Goal: Information Seeking & Learning: Learn about a topic

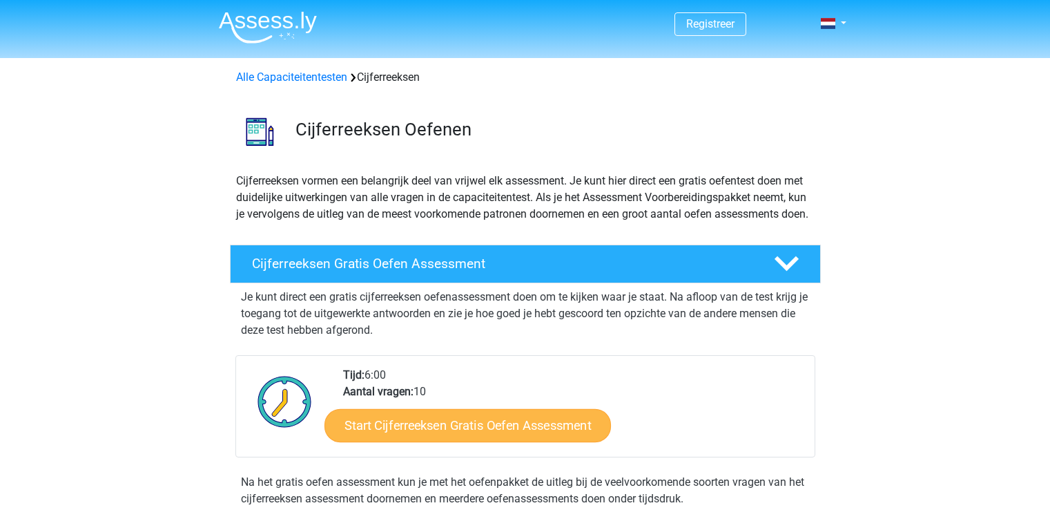
scroll to position [345, 0]
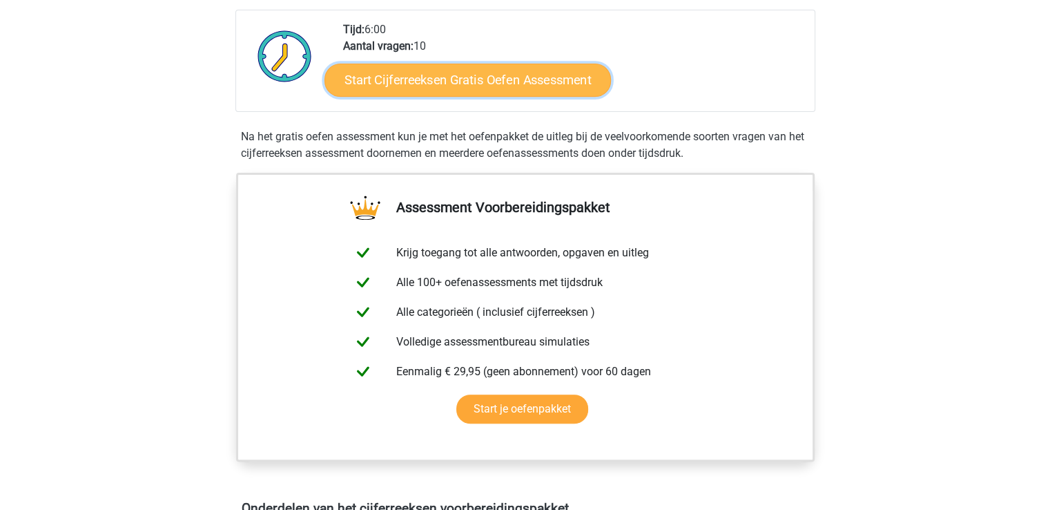
click at [444, 96] on link "Start Cijferreeksen Gratis Oefen Assessment" at bounding box center [468, 79] width 287 height 33
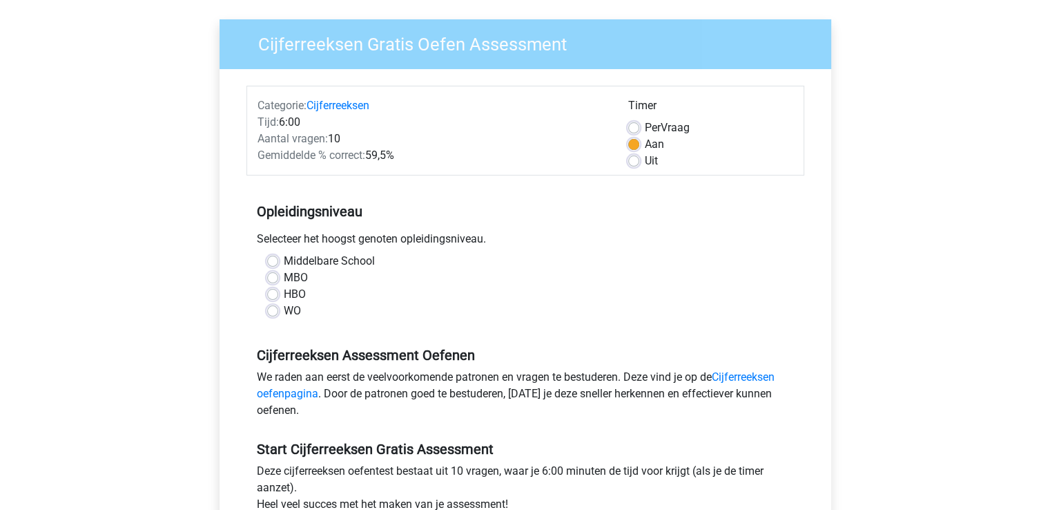
scroll to position [138, 0]
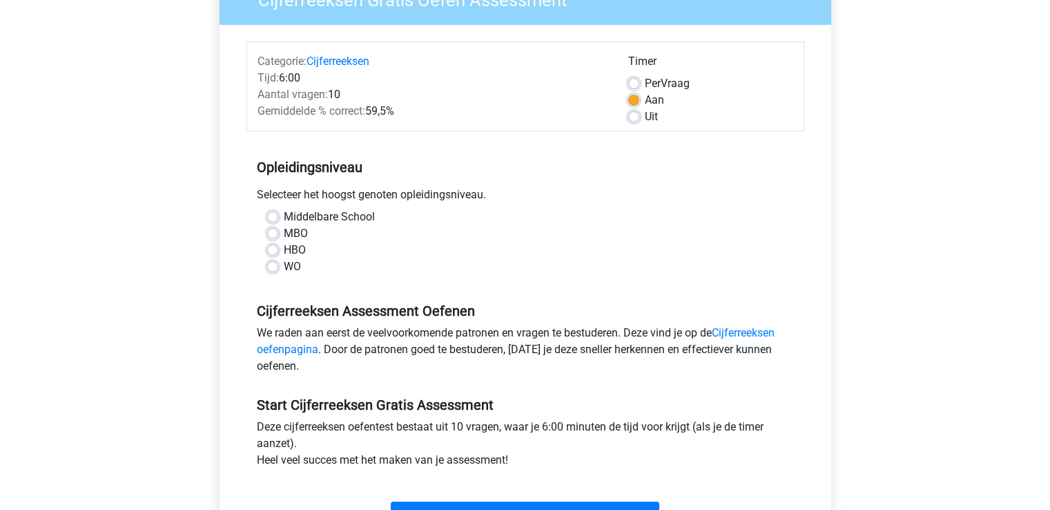
click at [645, 81] on label "Per Vraag" at bounding box center [667, 83] width 45 height 17
click at [635, 81] on input "Per Vraag" at bounding box center [633, 82] width 11 height 14
radio input "true"
click at [284, 271] on label "WO" at bounding box center [292, 266] width 17 height 17
click at [276, 271] on input "WO" at bounding box center [272, 265] width 11 height 14
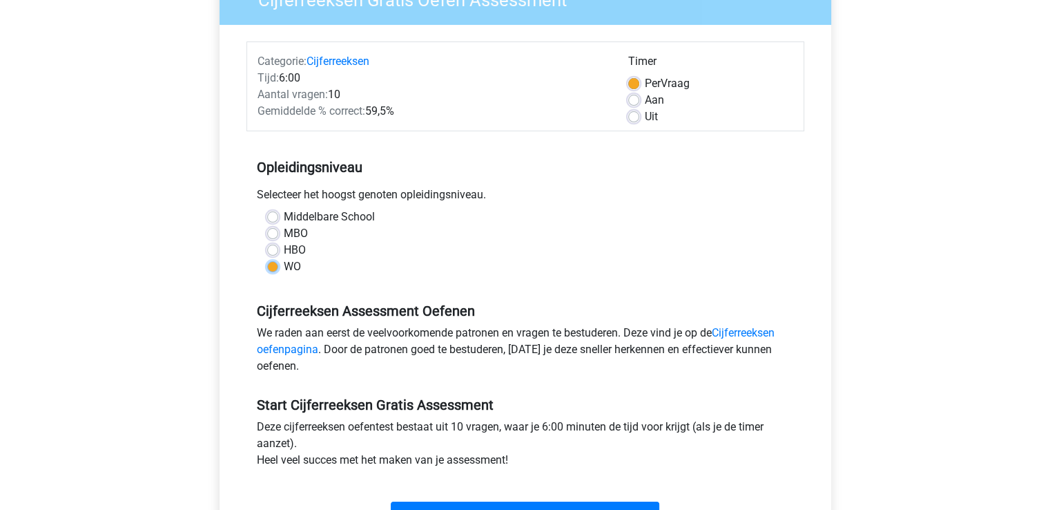
radio input "true"
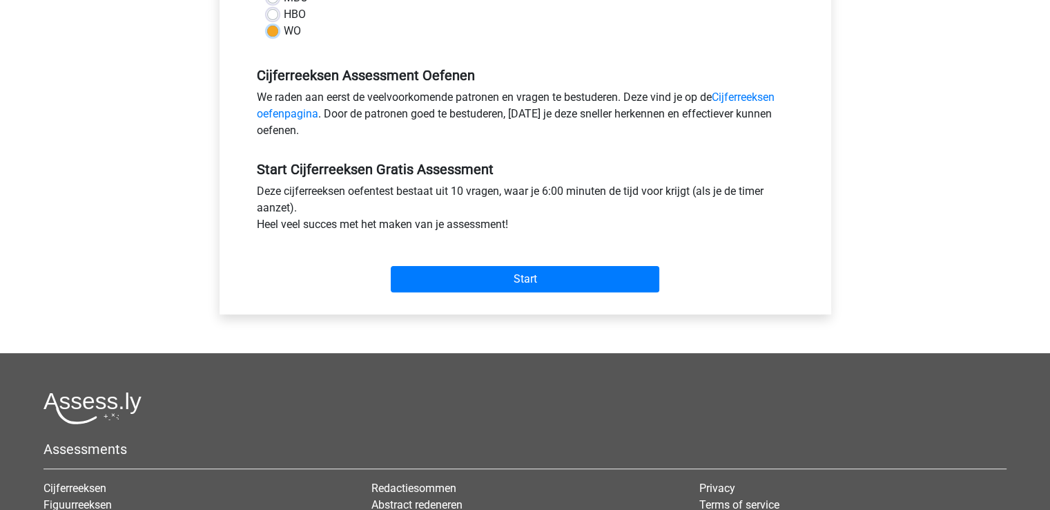
scroll to position [414, 0]
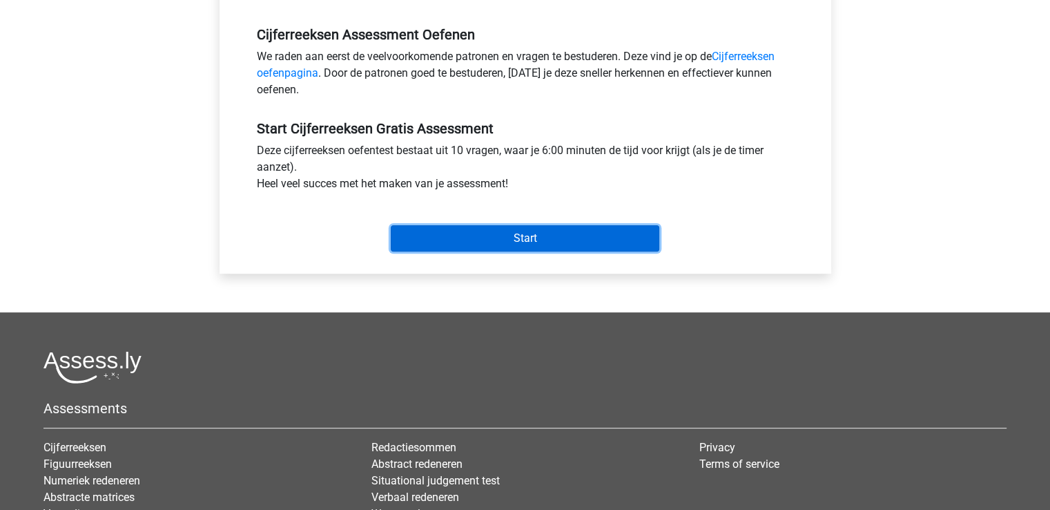
click at [511, 230] on input "Start" at bounding box center [525, 238] width 269 height 26
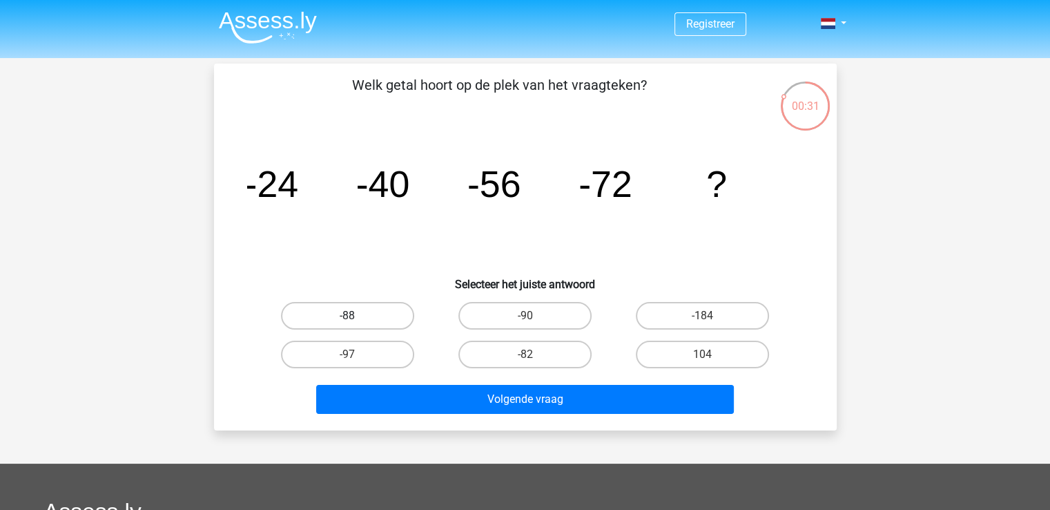
click at [363, 316] on label "-88" at bounding box center [347, 316] width 133 height 28
click at [356, 316] on input "-88" at bounding box center [351, 320] width 9 height 9
radio input "true"
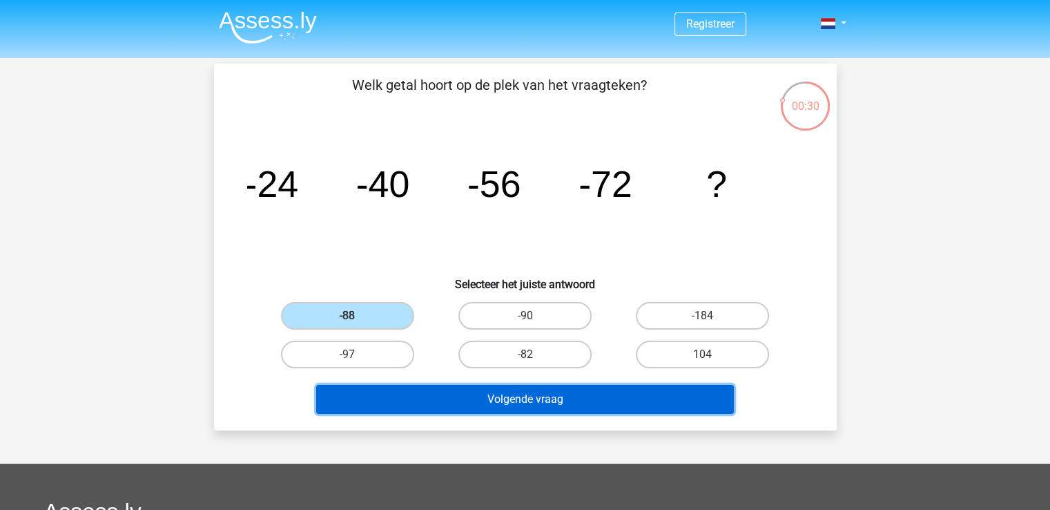
click at [463, 404] on button "Volgende vraag" at bounding box center [525, 399] width 418 height 29
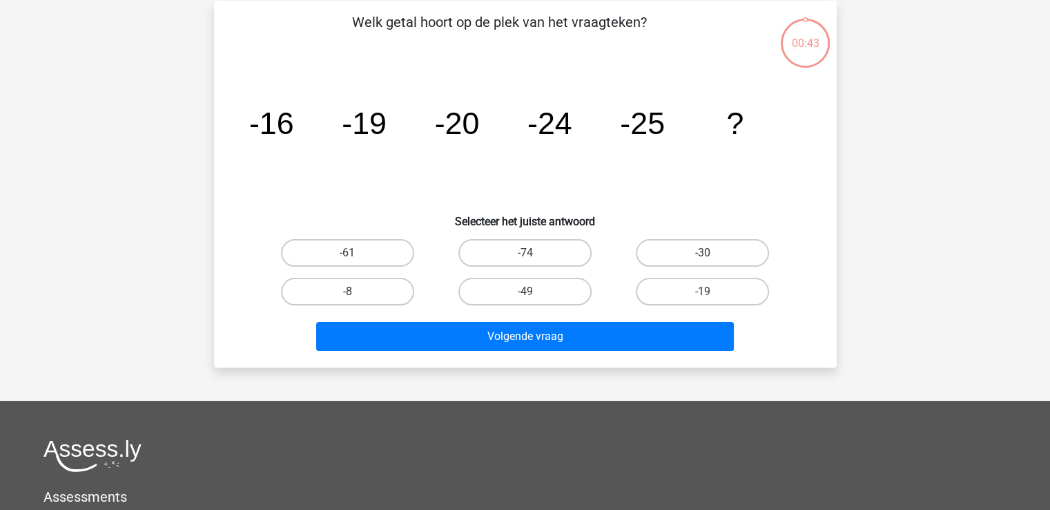
scroll to position [64, 0]
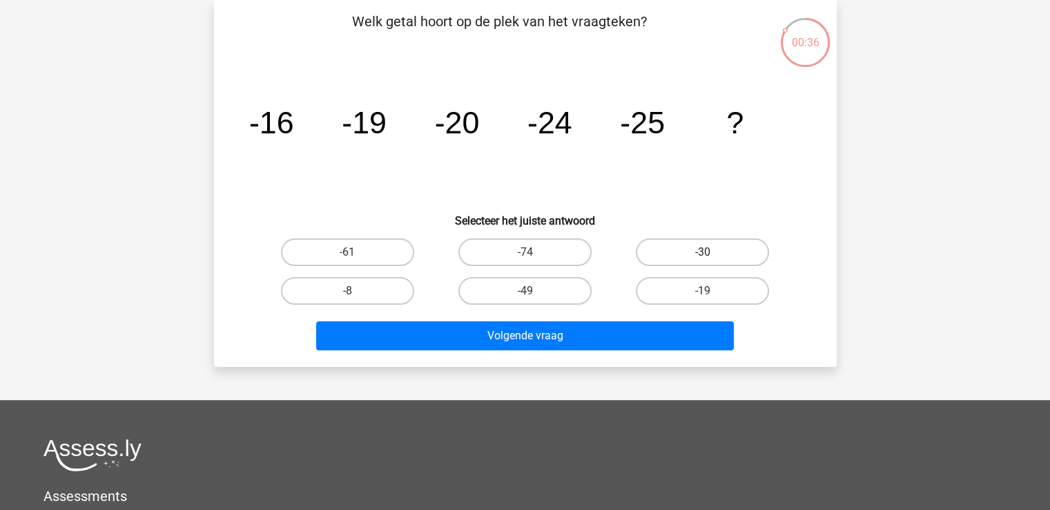
click at [690, 243] on label "-30" at bounding box center [702, 252] width 133 height 28
click at [703, 252] on input "-30" at bounding box center [707, 256] width 9 height 9
radio input "true"
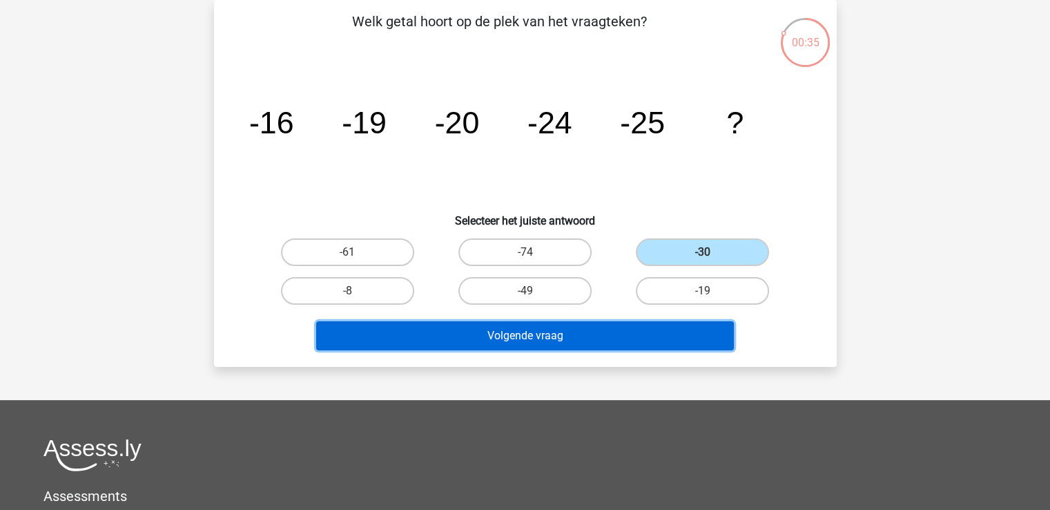
click at [673, 340] on button "Volgende vraag" at bounding box center [525, 335] width 418 height 29
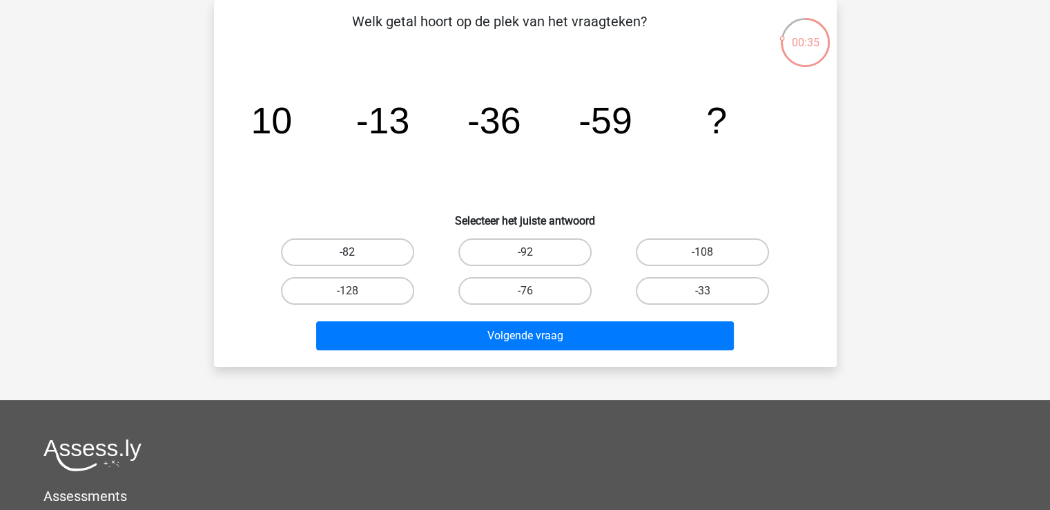
click at [373, 249] on label "-82" at bounding box center [347, 252] width 133 height 28
click at [356, 252] on input "-82" at bounding box center [351, 256] width 9 height 9
radio input "true"
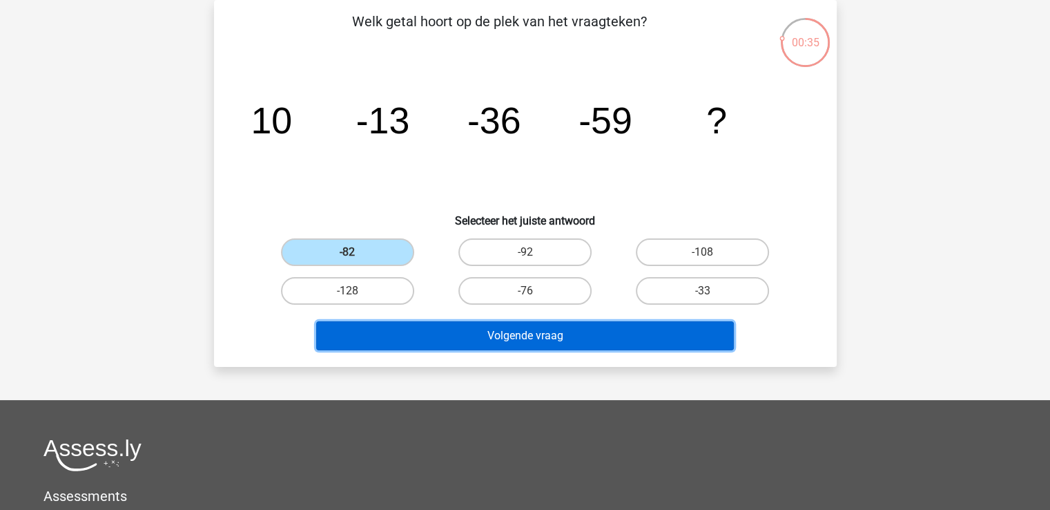
click at [462, 334] on button "Volgende vraag" at bounding box center [525, 335] width 418 height 29
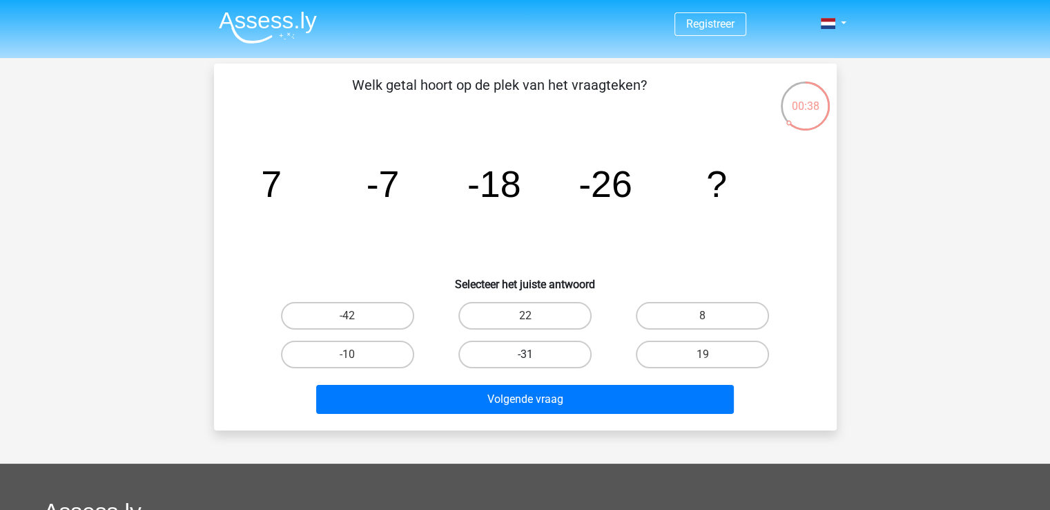
click at [569, 352] on label "-31" at bounding box center [525, 354] width 133 height 28
click at [534, 354] on input "-31" at bounding box center [529, 358] width 9 height 9
radio input "true"
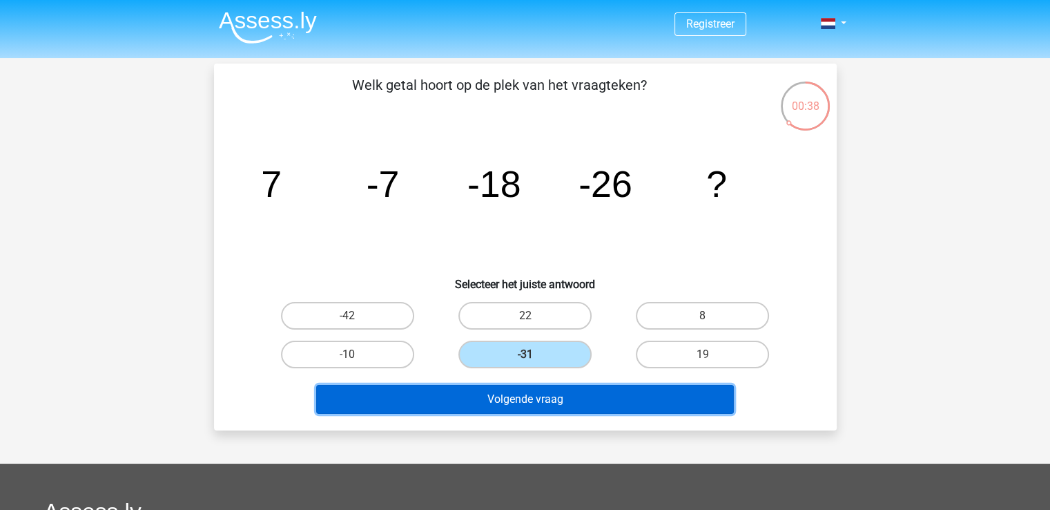
click at [590, 396] on button "Volgende vraag" at bounding box center [525, 399] width 418 height 29
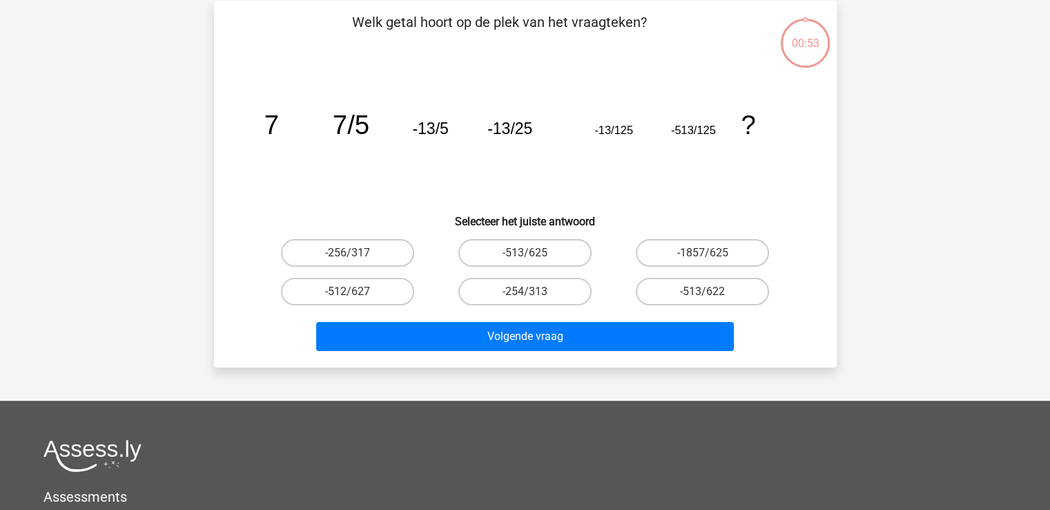
scroll to position [64, 0]
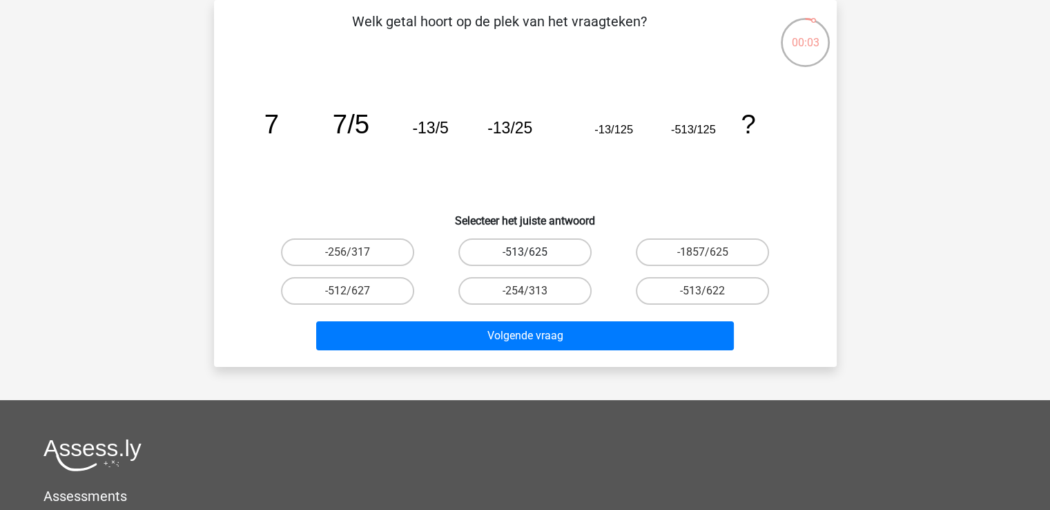
click at [541, 263] on label "-513/625" at bounding box center [525, 252] width 133 height 28
click at [534, 261] on input "-513/625" at bounding box center [529, 256] width 9 height 9
radio input "true"
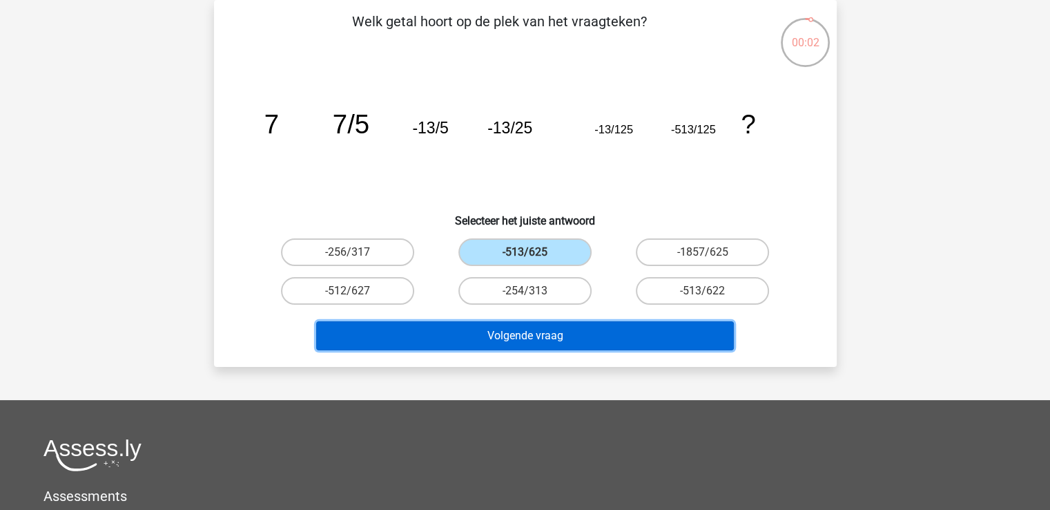
drag, startPoint x: 531, startPoint y: 320, endPoint x: 536, endPoint y: 327, distance: 7.9
click at [532, 324] on button "Volgende vraag" at bounding box center [525, 335] width 418 height 29
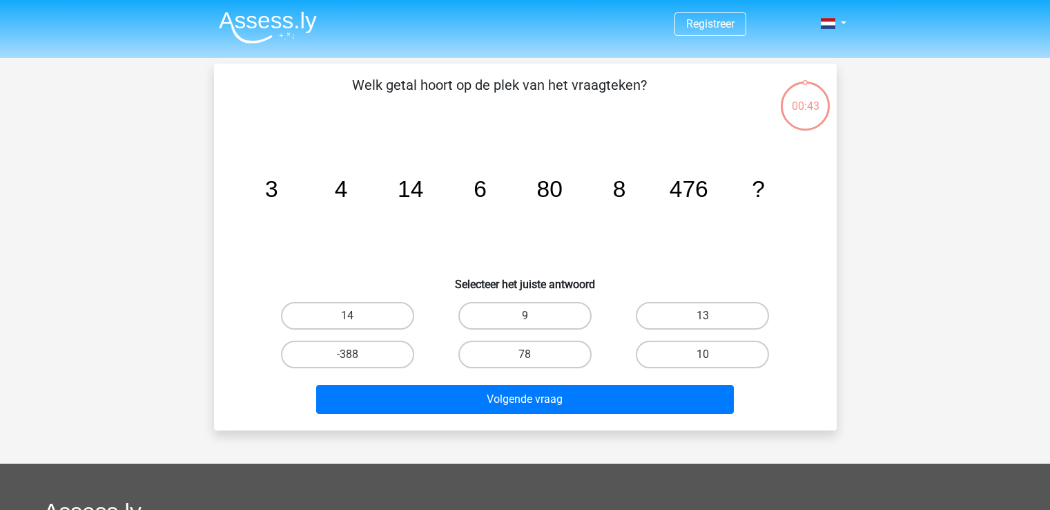
scroll to position [64, 0]
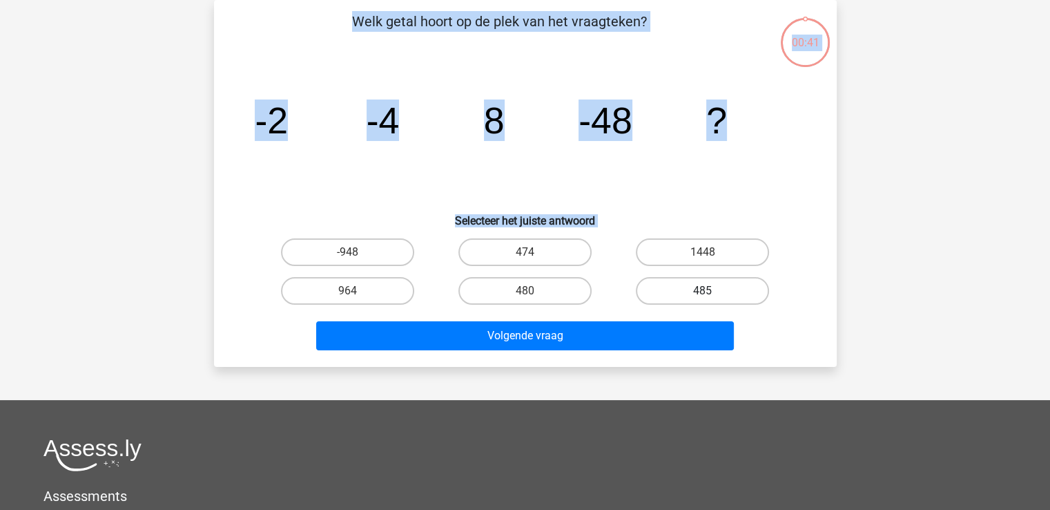
scroll to position [64, 0]
click at [972, 185] on div "Registreer Nederlands English" at bounding box center [525, 350] width 1050 height 828
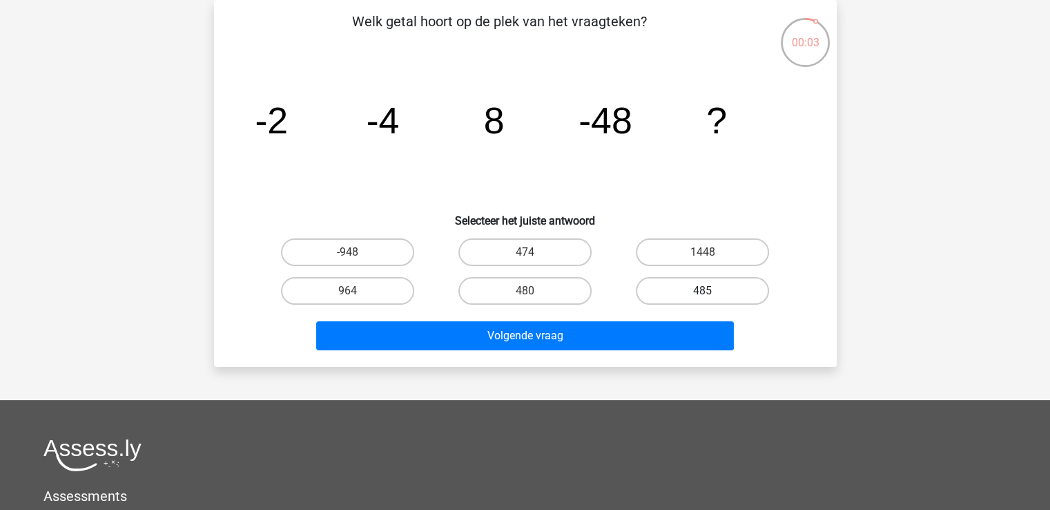
click at [649, 285] on label "485" at bounding box center [702, 291] width 133 height 28
click at [703, 291] on input "485" at bounding box center [707, 295] width 9 height 9
radio input "true"
click at [544, 282] on label "480" at bounding box center [525, 291] width 133 height 28
click at [534, 291] on input "480" at bounding box center [529, 295] width 9 height 9
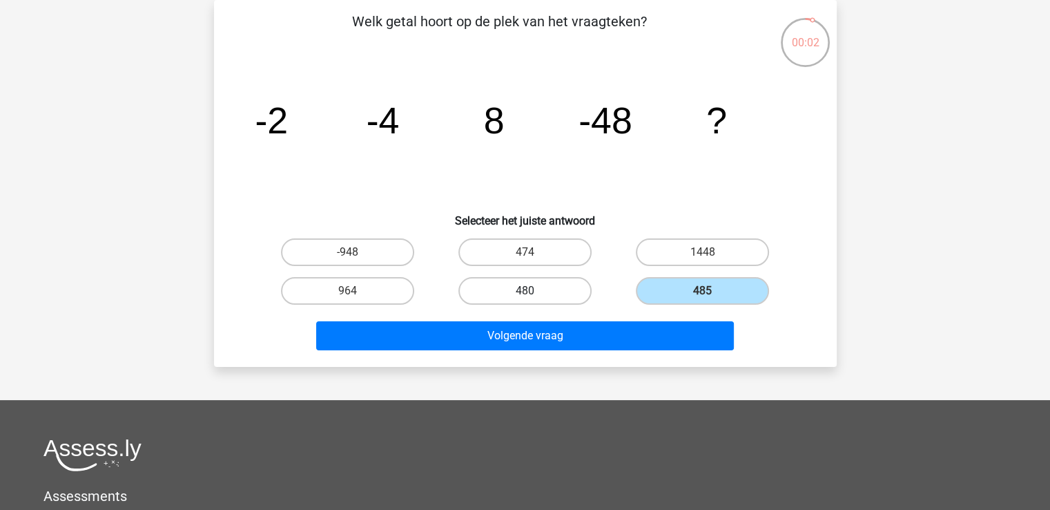
radio input "true"
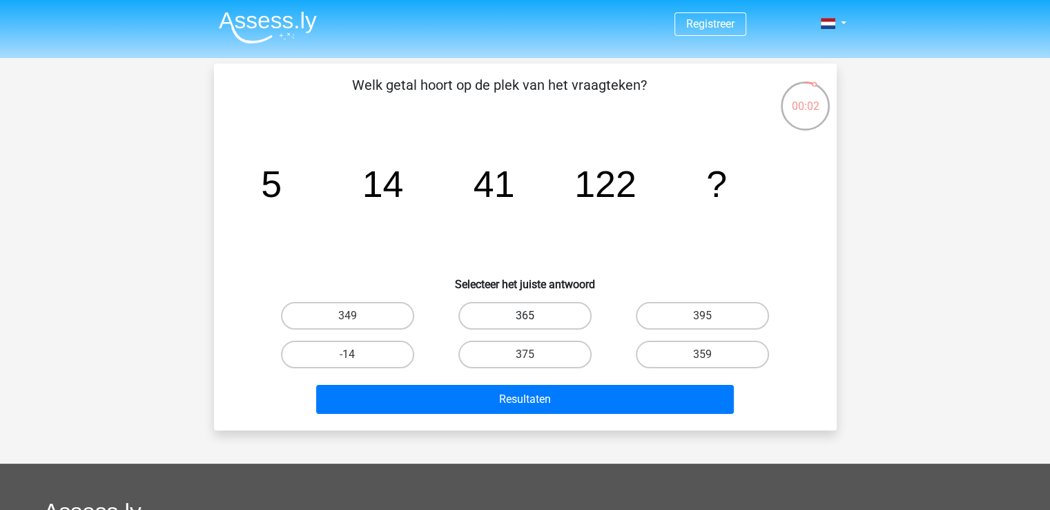
click at [549, 318] on label "365" at bounding box center [525, 316] width 133 height 28
click at [534, 318] on input "365" at bounding box center [529, 320] width 9 height 9
radio input "true"
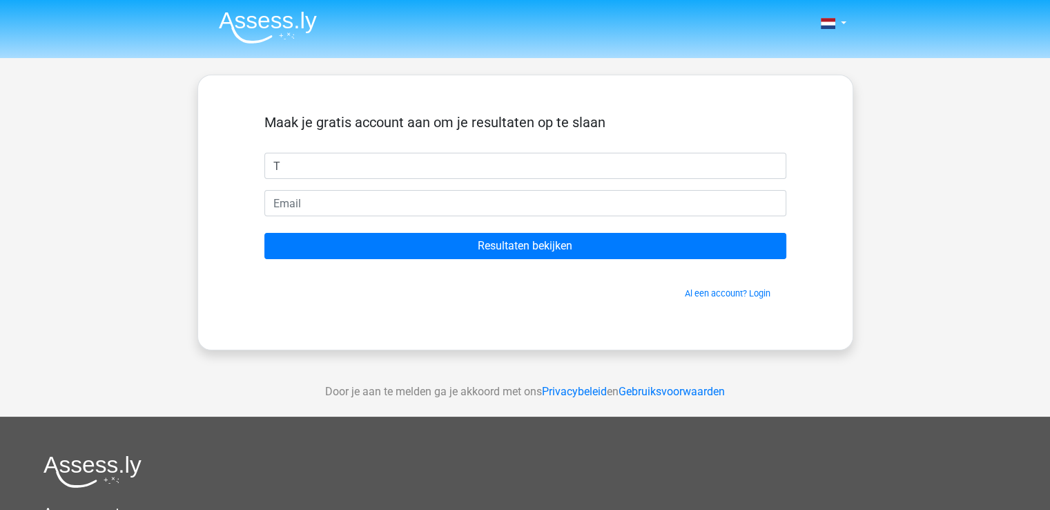
type input "Tjedde"
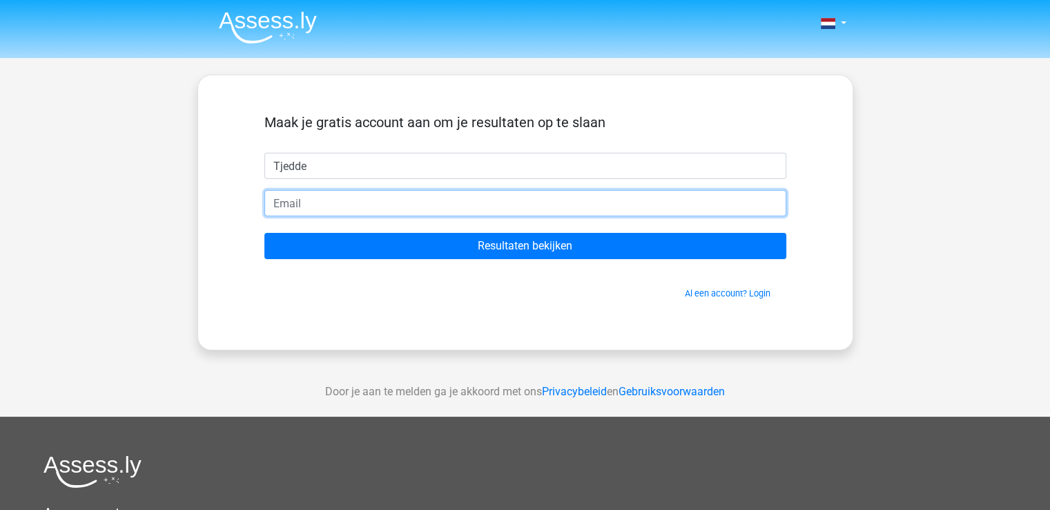
click at [403, 209] on input "email" at bounding box center [526, 203] width 522 height 26
type input "[EMAIL_ADDRESS][DOMAIN_NAME]"
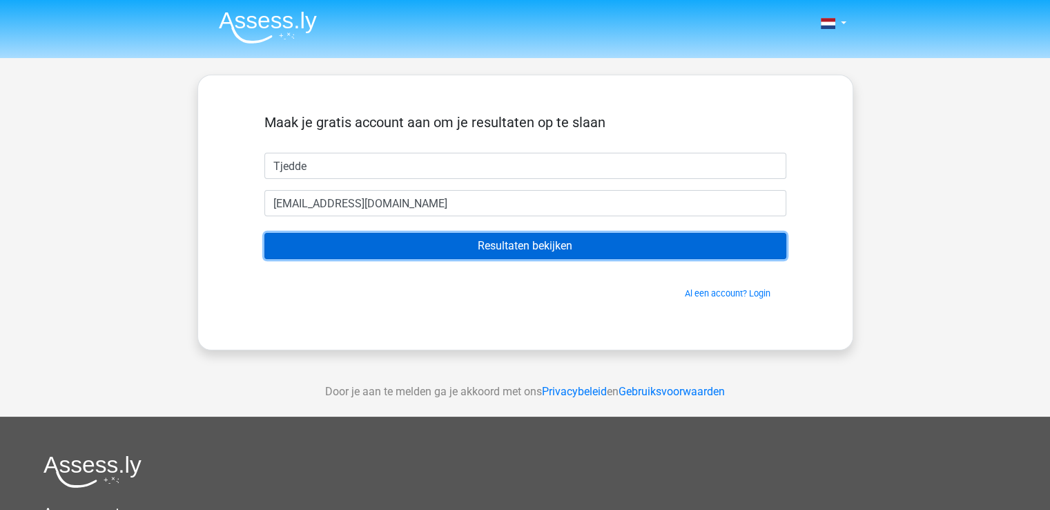
click at [415, 251] on input "Resultaten bekijken" at bounding box center [526, 246] width 522 height 26
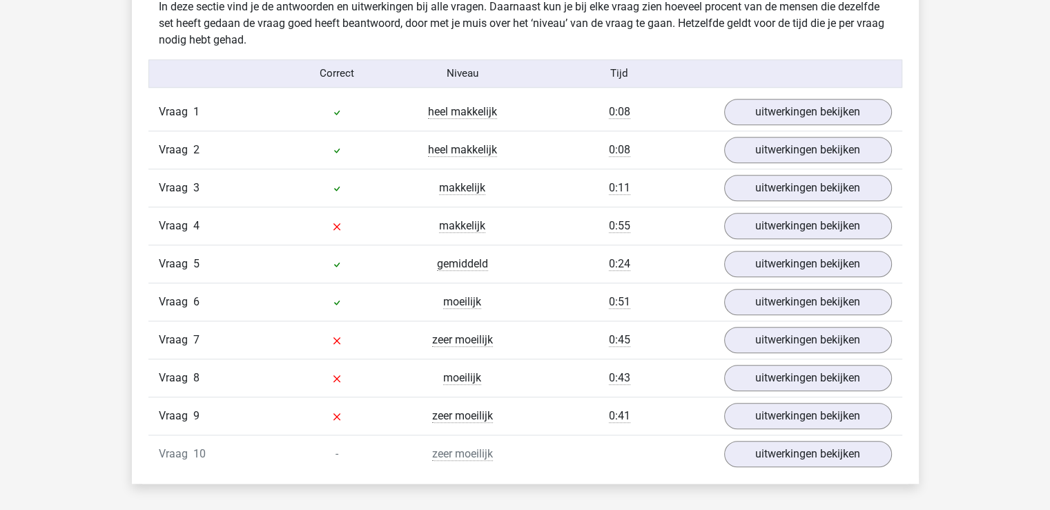
scroll to position [1105, 0]
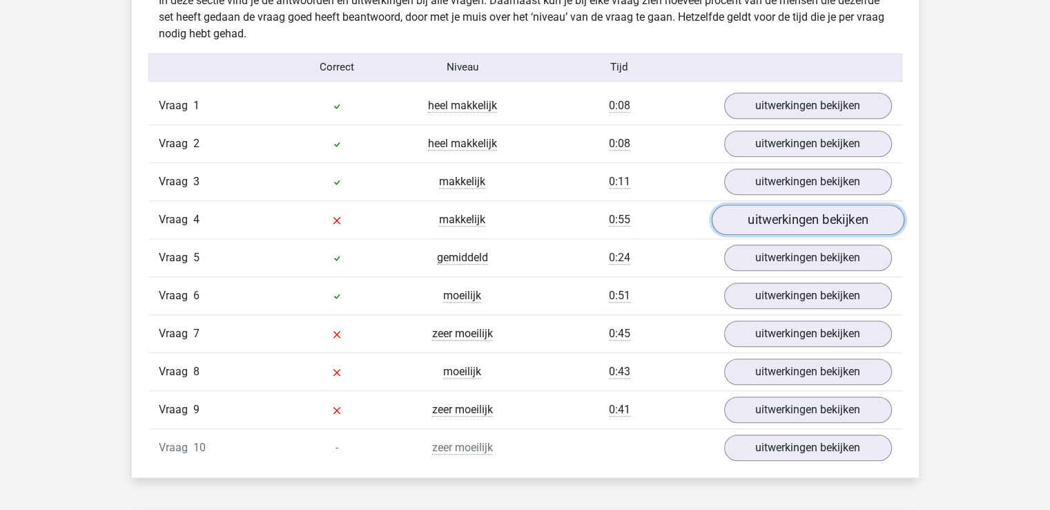
click at [770, 218] on link "uitwerkingen bekijken" at bounding box center [807, 219] width 193 height 30
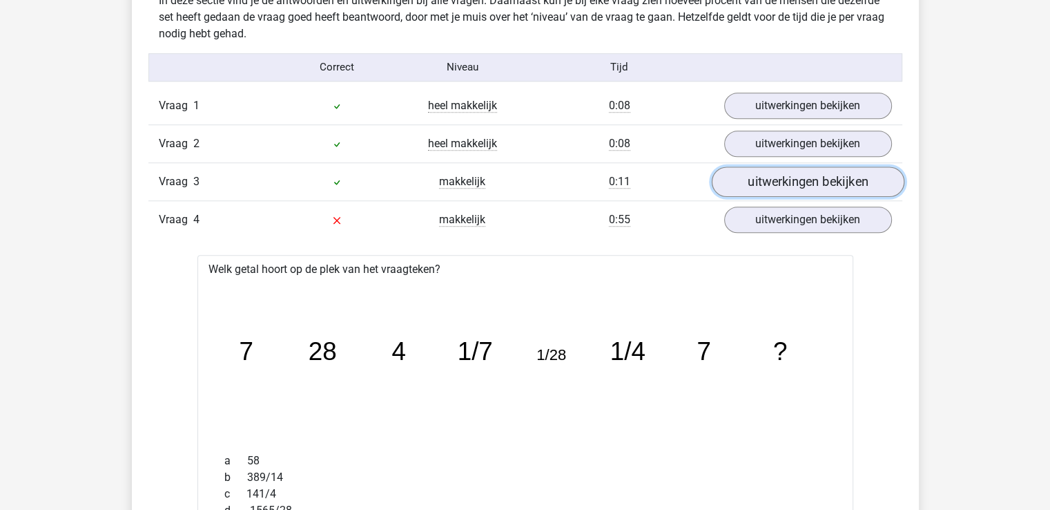
click at [809, 180] on link "uitwerkingen bekijken" at bounding box center [807, 181] width 193 height 30
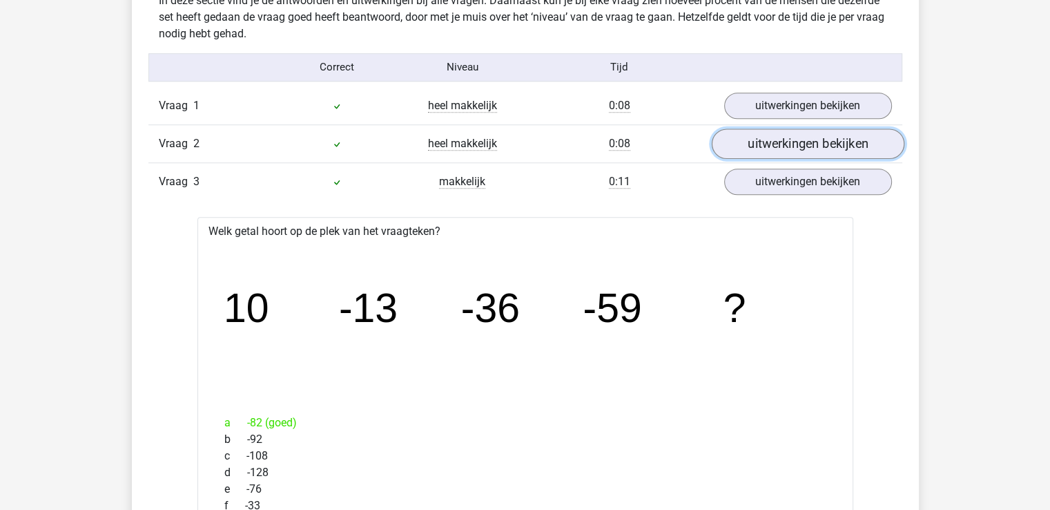
click at [811, 147] on link "uitwerkingen bekijken" at bounding box center [807, 143] width 193 height 30
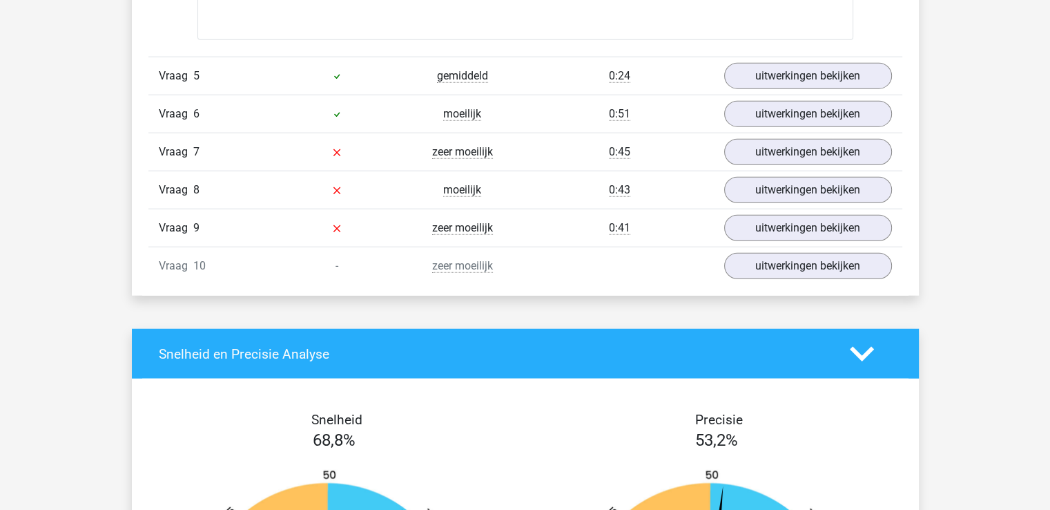
scroll to position [3453, 0]
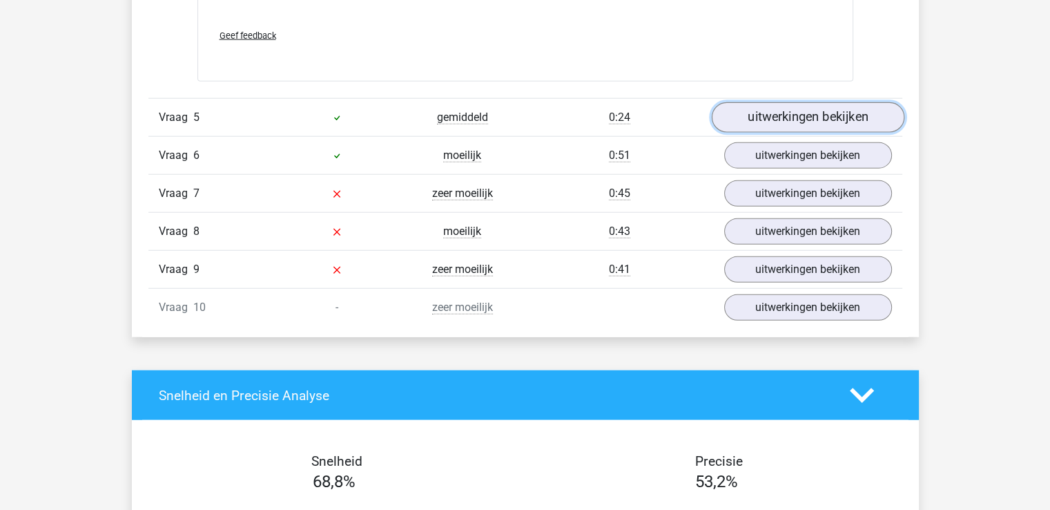
click at [794, 114] on link "uitwerkingen bekijken" at bounding box center [807, 117] width 193 height 30
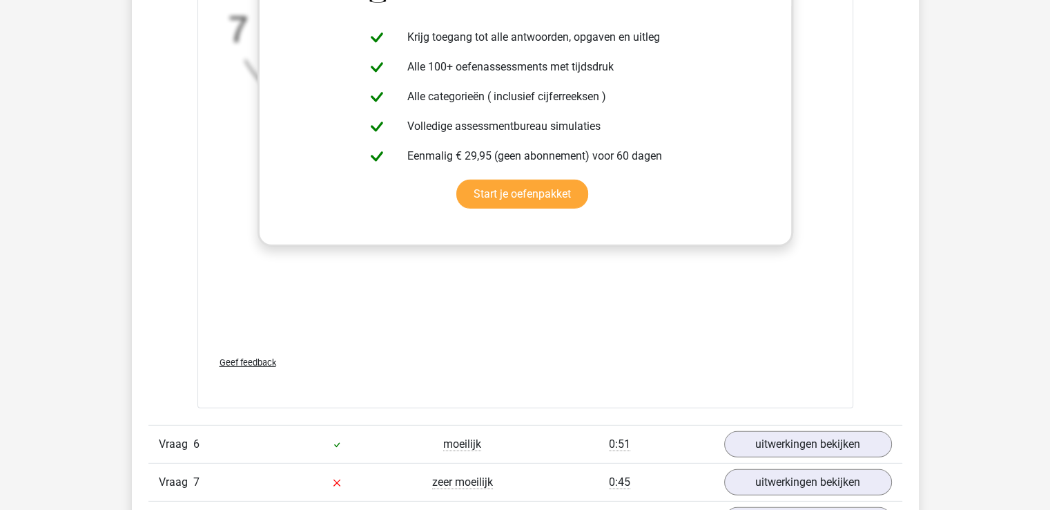
scroll to position [4213, 0]
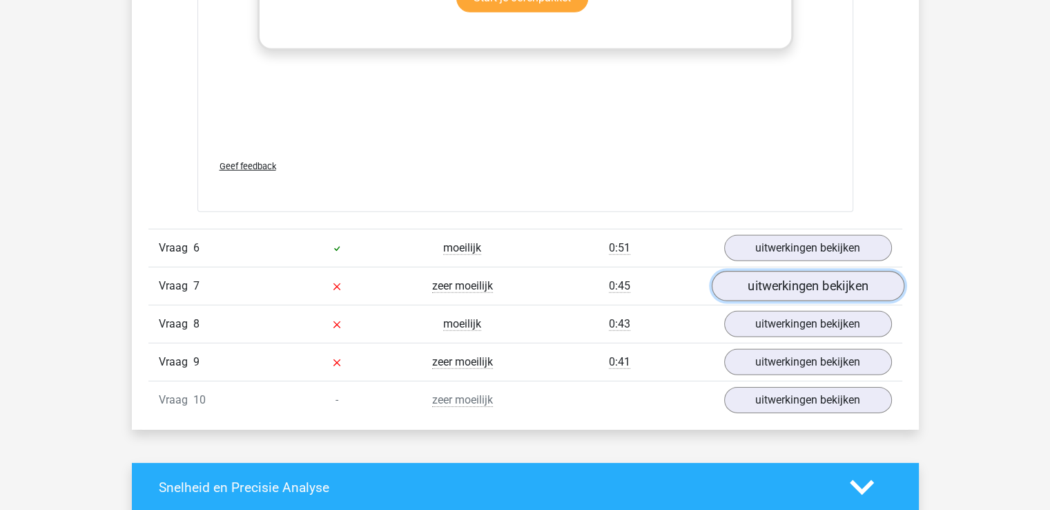
click at [820, 282] on link "uitwerkingen bekijken" at bounding box center [807, 286] width 193 height 30
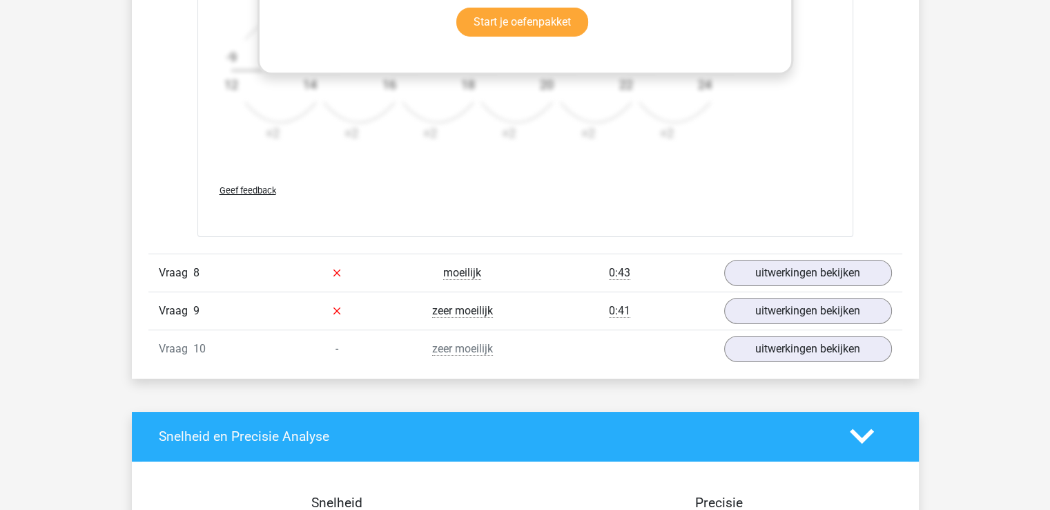
scroll to position [5249, 0]
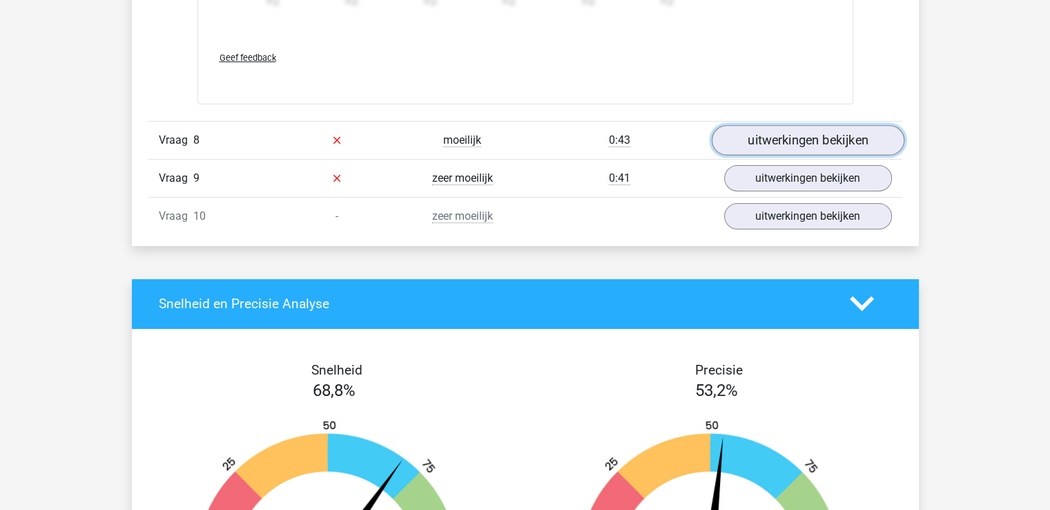
click at [780, 131] on link "uitwerkingen bekijken" at bounding box center [807, 140] width 193 height 30
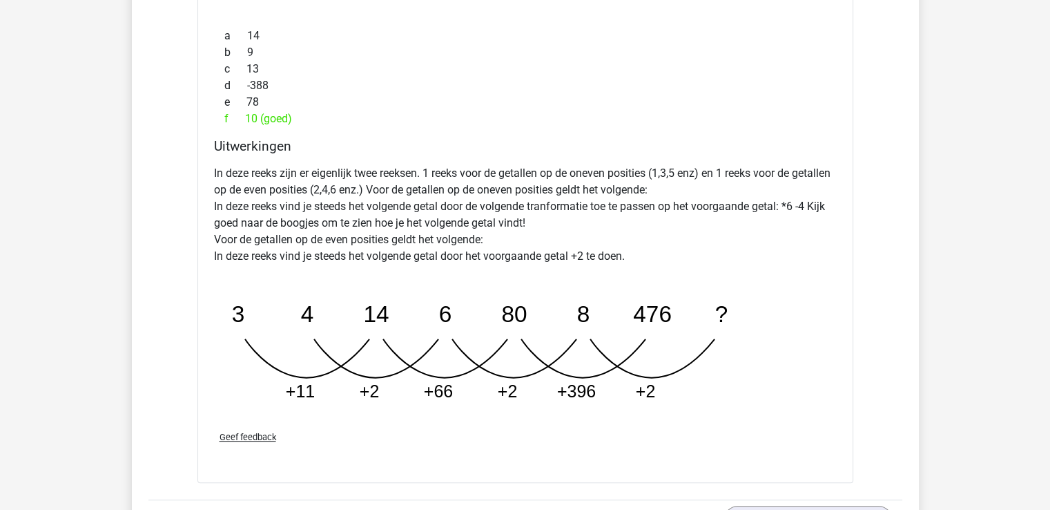
scroll to position [5939, 0]
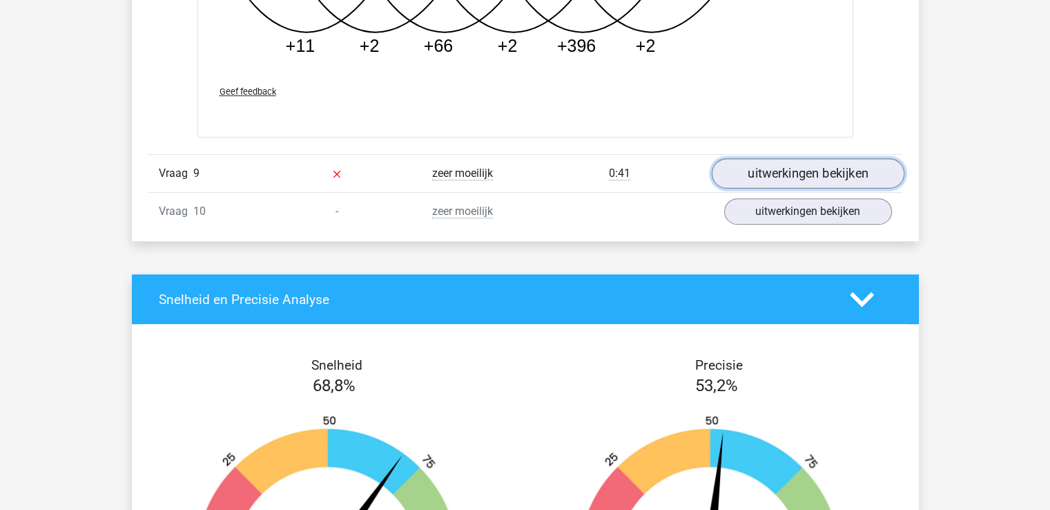
click at [790, 164] on link "uitwerkingen bekijken" at bounding box center [807, 173] width 193 height 30
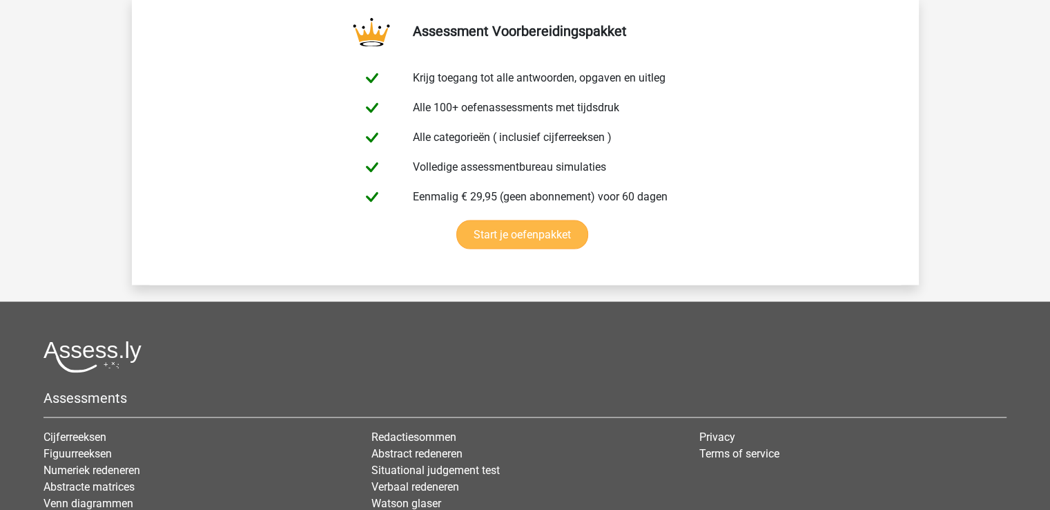
scroll to position [7735, 0]
